Goal: Find specific page/section: Find specific page/section

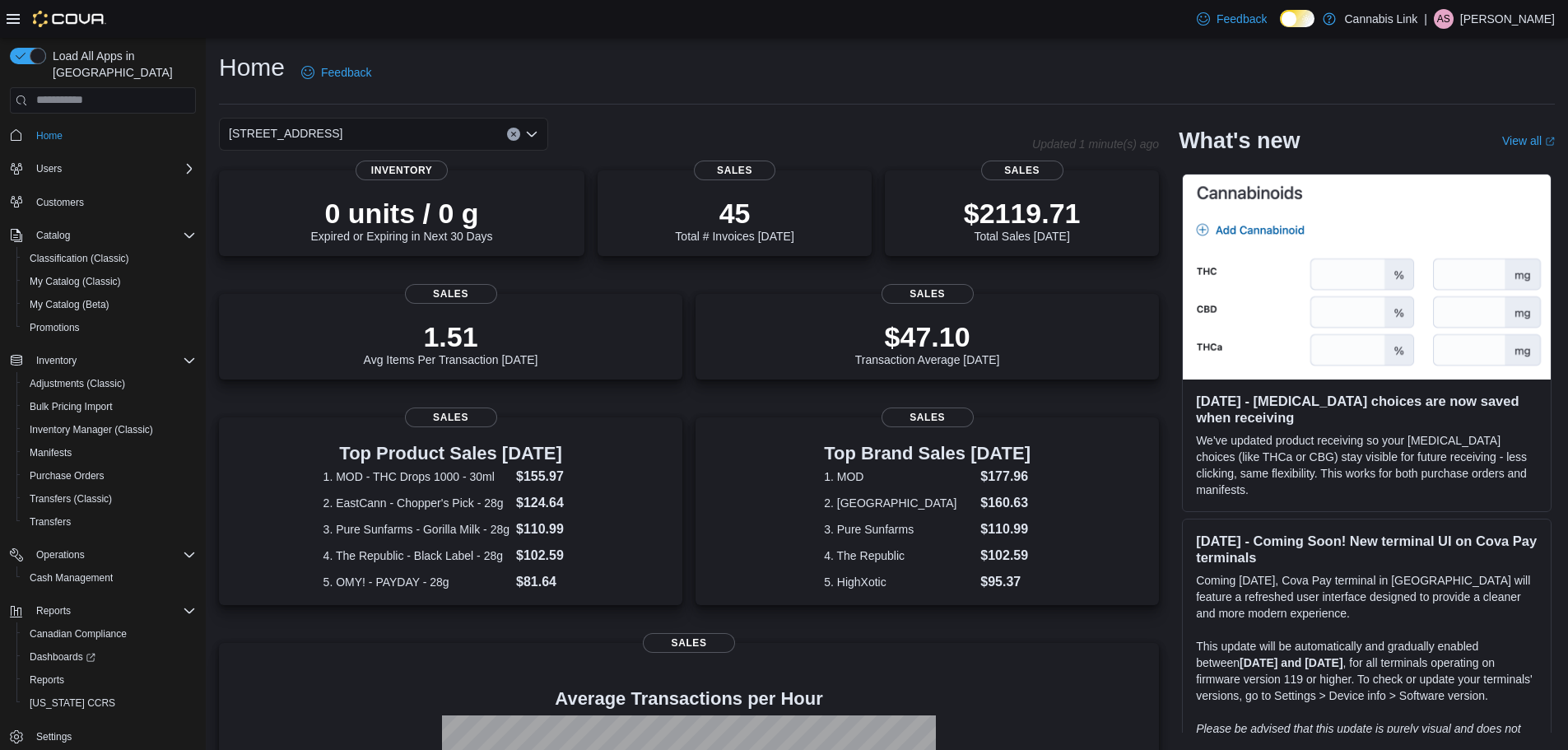
click at [671, 115] on div "Home Feedback [STREET_ADDRESS] Updated 1 minute(s) ago 0 units / 0 g Expired or…" at bounding box center [887, 522] width 1362 height 969
click at [725, 62] on div "Home Feedback" at bounding box center [886, 72] width 1336 height 43
